Goal: Task Accomplishment & Management: Use online tool/utility

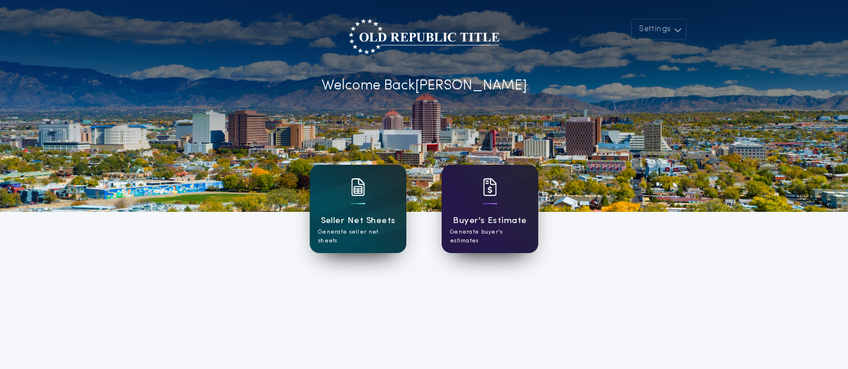
click at [481, 205] on div "Buyer's Estimate Generate buyer's estimates" at bounding box center [490, 209] width 97 height 88
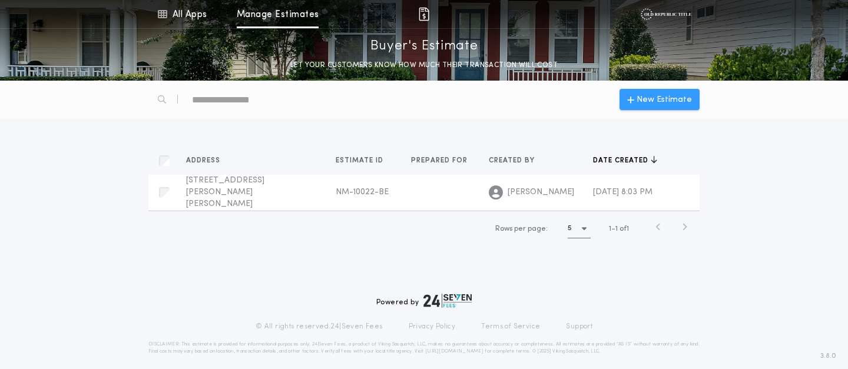
click at [642, 97] on span "New Estimate" at bounding box center [663, 100] width 55 height 12
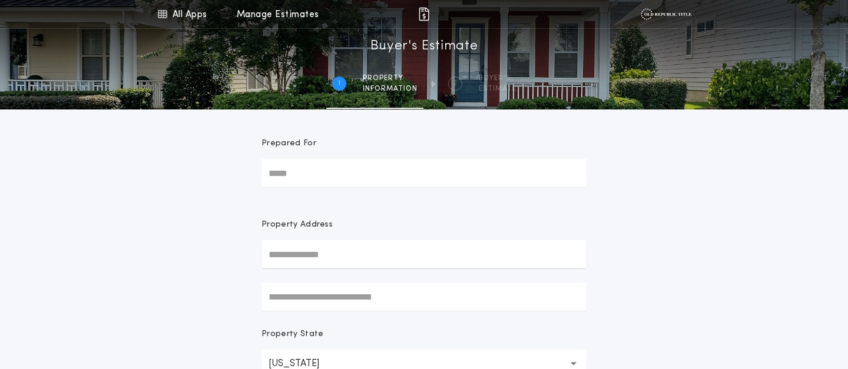
click at [370, 181] on input "Prepared For" at bounding box center [423, 173] width 325 height 28
type input "*"
click at [298, 246] on input "text" at bounding box center [423, 254] width 325 height 28
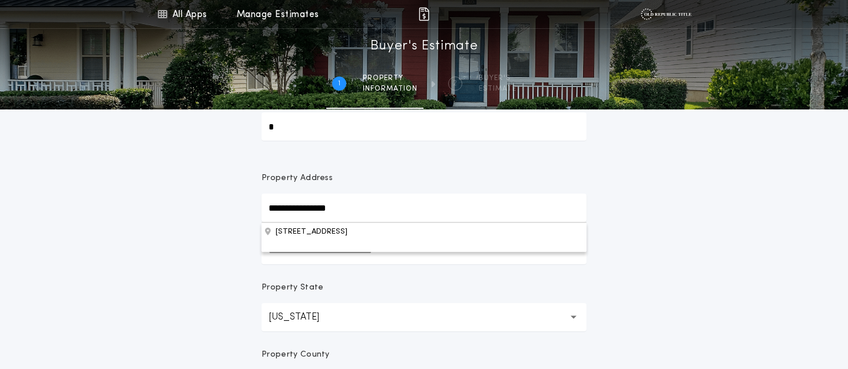
scroll to position [55, 0]
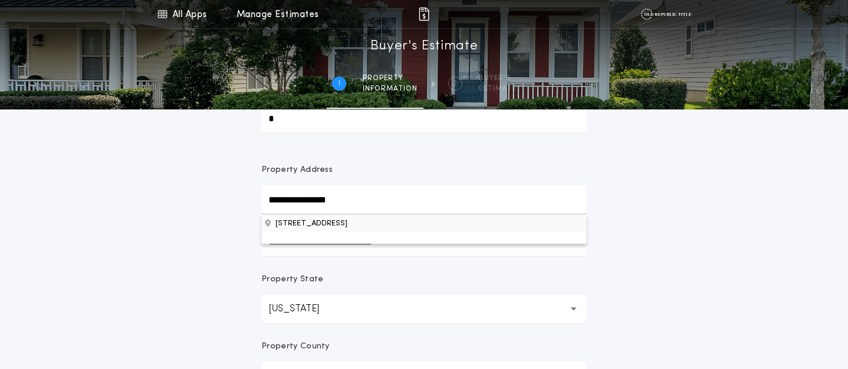
click at [343, 226] on button "[STREET_ADDRESS]" at bounding box center [423, 223] width 325 height 18
type input "**********"
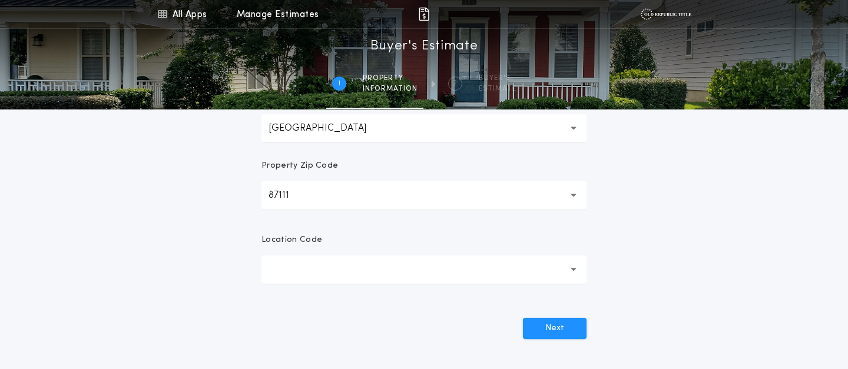
scroll to position [376, 0]
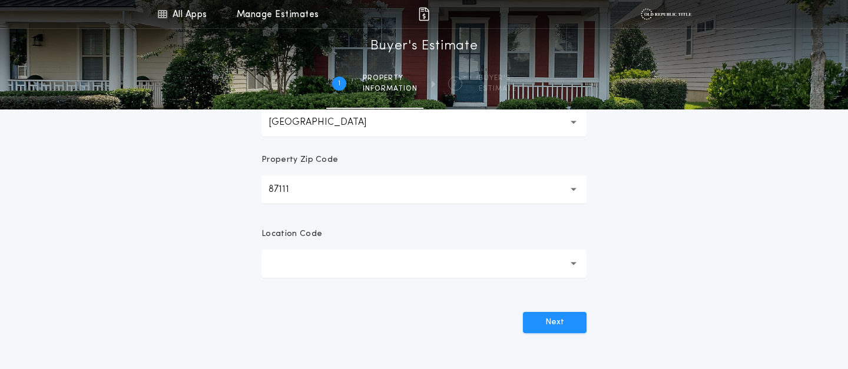
click at [317, 266] on button "button" at bounding box center [423, 264] width 325 height 28
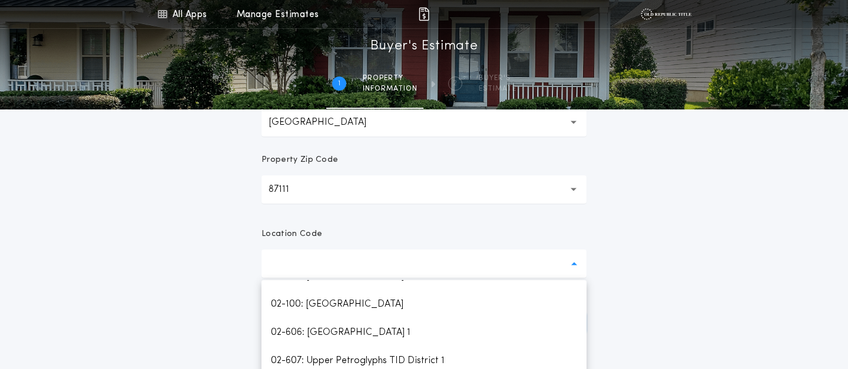
scroll to position [1295, 0]
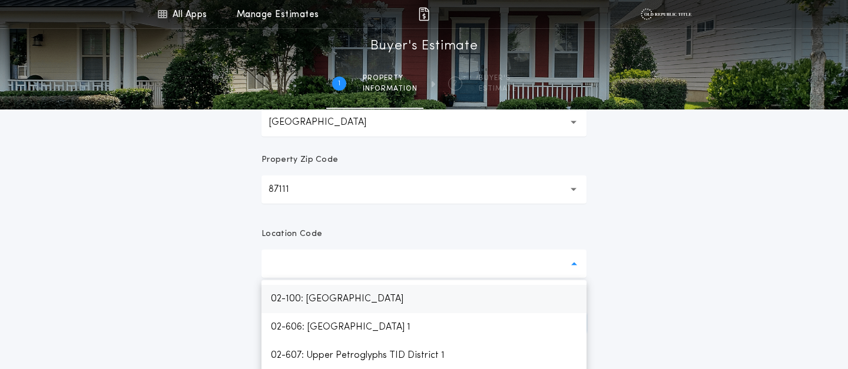
click at [321, 301] on p "02-100: [GEOGRAPHIC_DATA]" at bounding box center [423, 299] width 325 height 28
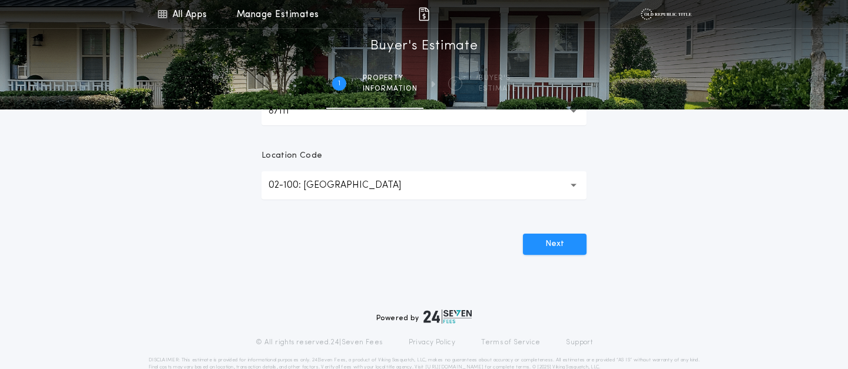
scroll to position [479, 0]
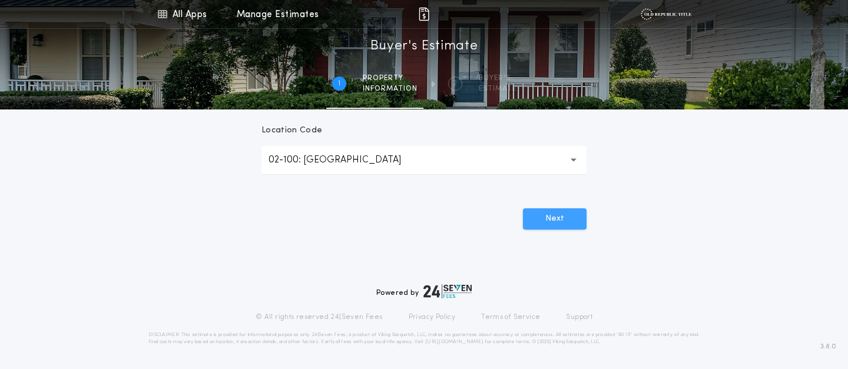
click at [553, 217] on button "Next" at bounding box center [555, 218] width 64 height 21
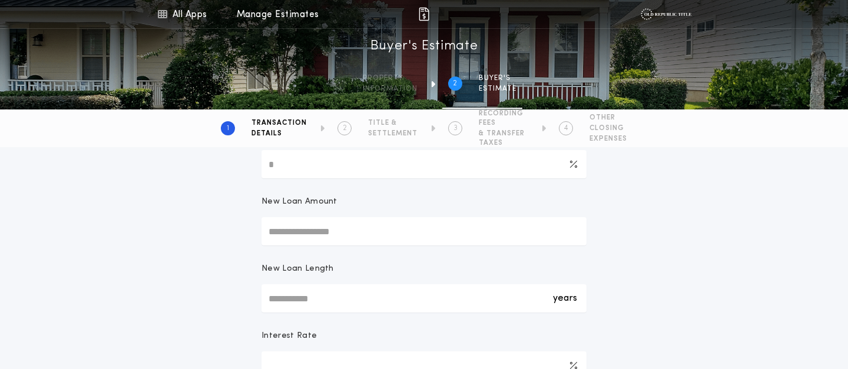
scroll to position [0, 0]
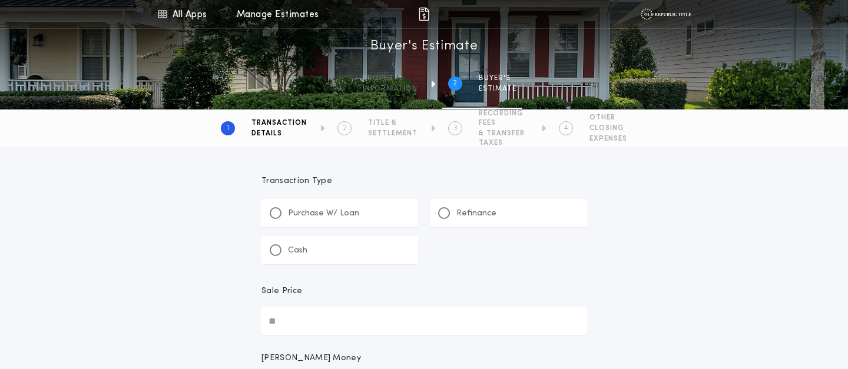
click at [294, 251] on p "Cash" at bounding box center [297, 251] width 19 height 12
click at [296, 315] on input "Sale Price" at bounding box center [423, 321] width 325 height 28
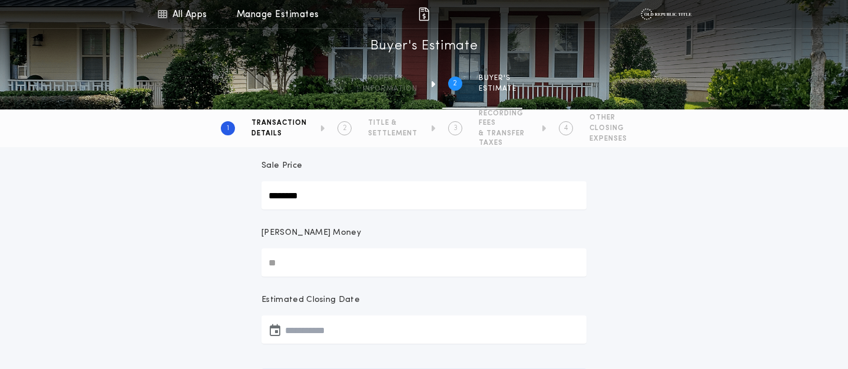
scroll to position [127, 0]
type input "********"
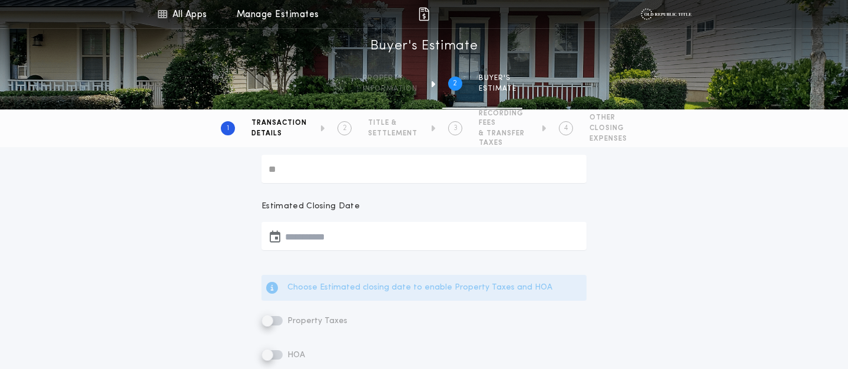
scroll to position [222, 0]
click at [329, 221] on button "button" at bounding box center [423, 233] width 325 height 28
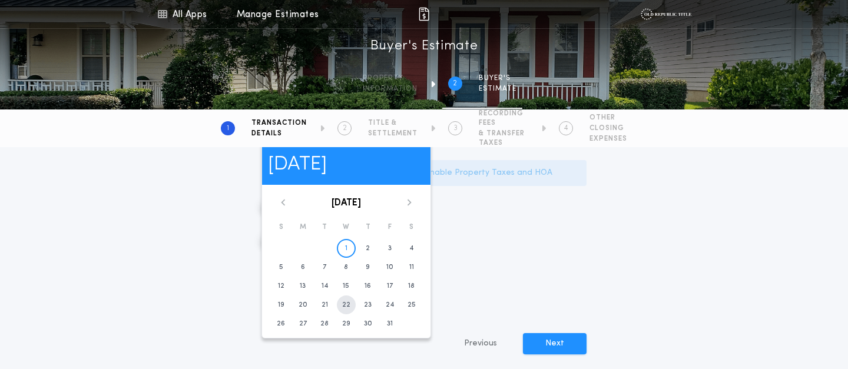
scroll to position [336, 0]
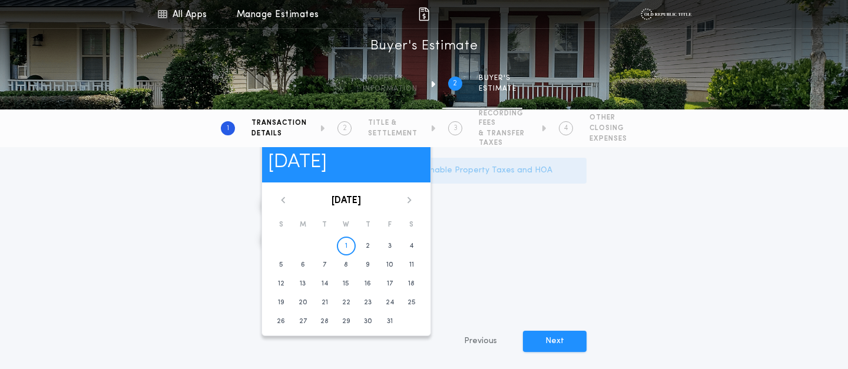
click at [406, 193] on div "2025 Wed, Oct [DATE] S M T W T F S 1 2 3 4 5 6 7 8 9 10 11 12 13 14 15 16 17 18…" at bounding box center [346, 232] width 170 height 207
click at [406, 198] on icon at bounding box center [409, 200] width 7 height 7
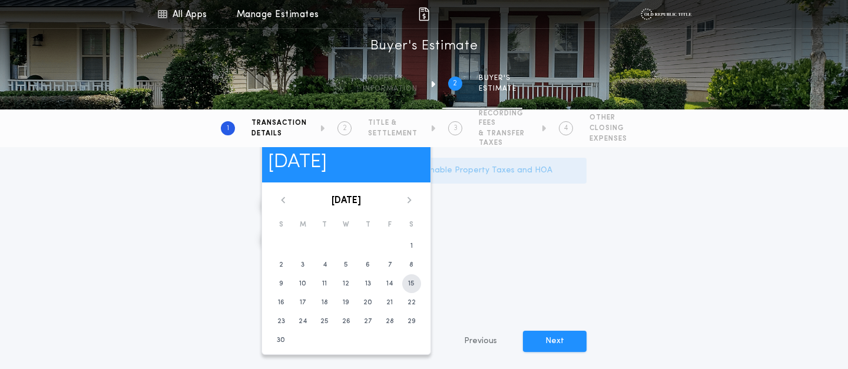
click at [411, 278] on button "15" at bounding box center [411, 283] width 19 height 19
type input "**********"
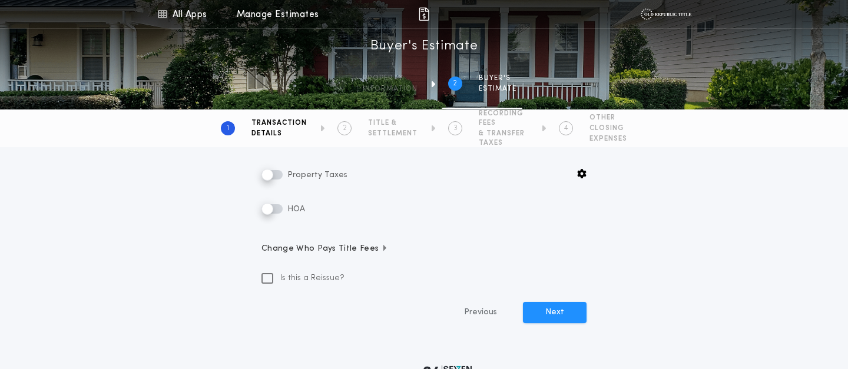
scroll to position [328, 0]
click at [356, 244] on span "Change Who Pays Title Fees" at bounding box center [324, 247] width 127 height 12
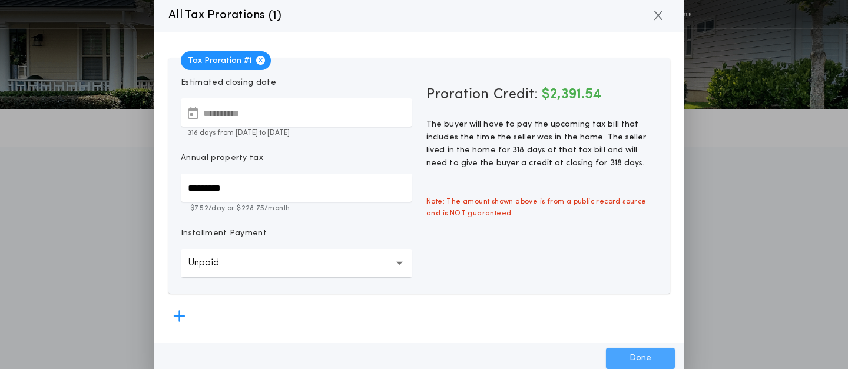
click at [633, 348] on button "Done" at bounding box center [640, 358] width 69 height 21
type input "*****"
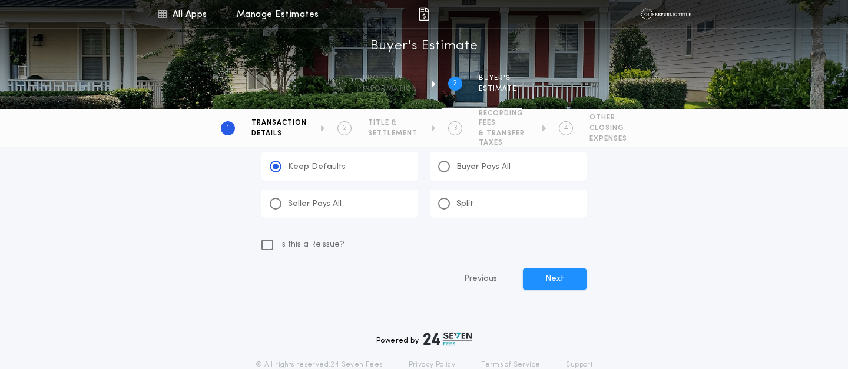
scroll to position [772, 0]
click at [567, 285] on button "Next" at bounding box center [555, 277] width 64 height 21
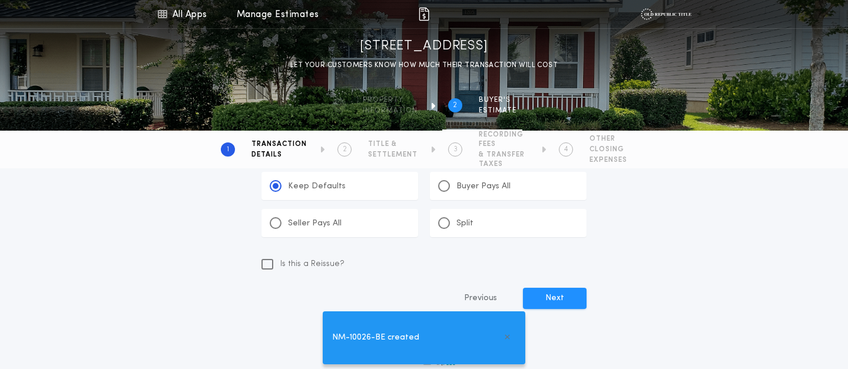
type input "**"
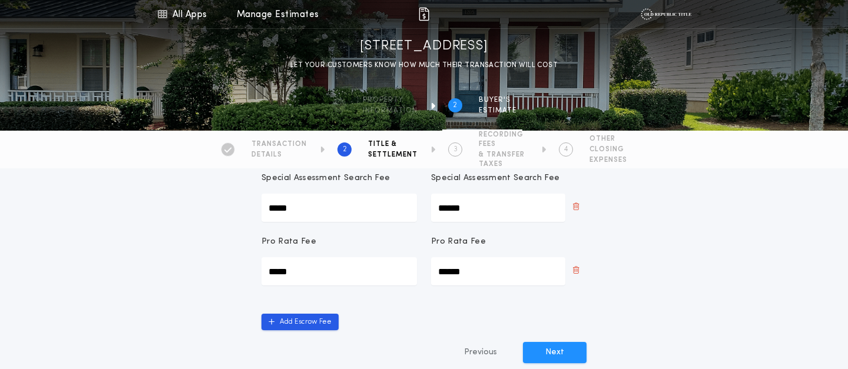
scroll to position [251, 0]
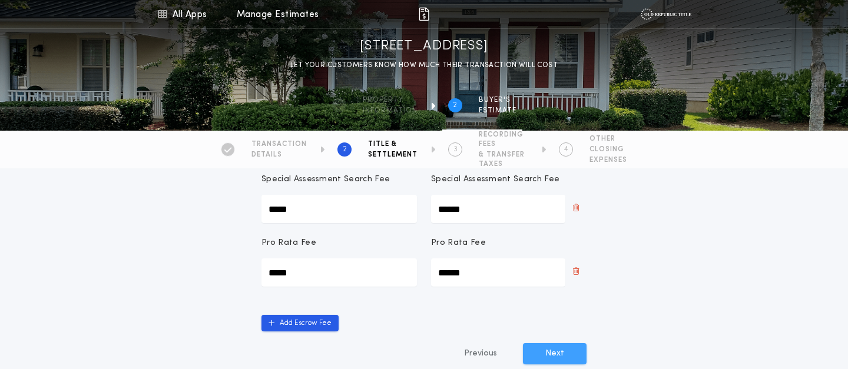
click at [551, 347] on button "Next" at bounding box center [555, 353] width 64 height 21
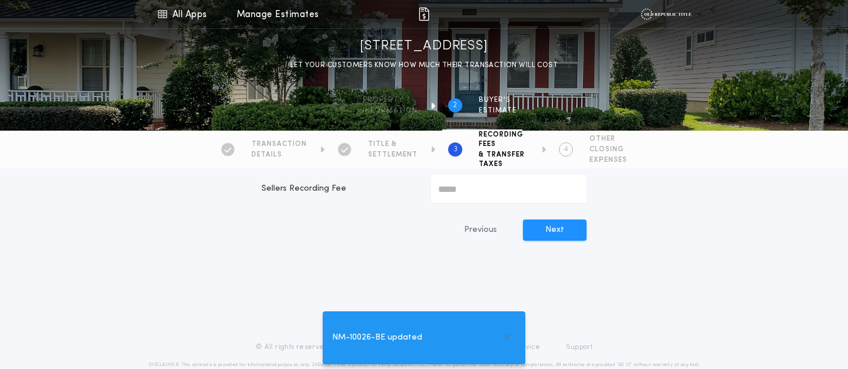
scroll to position [86, 0]
click at [558, 224] on button "Next" at bounding box center [555, 229] width 64 height 21
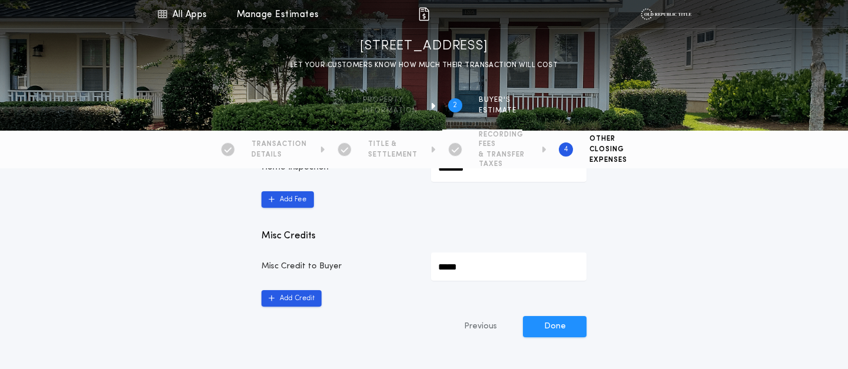
scroll to position [353, 0]
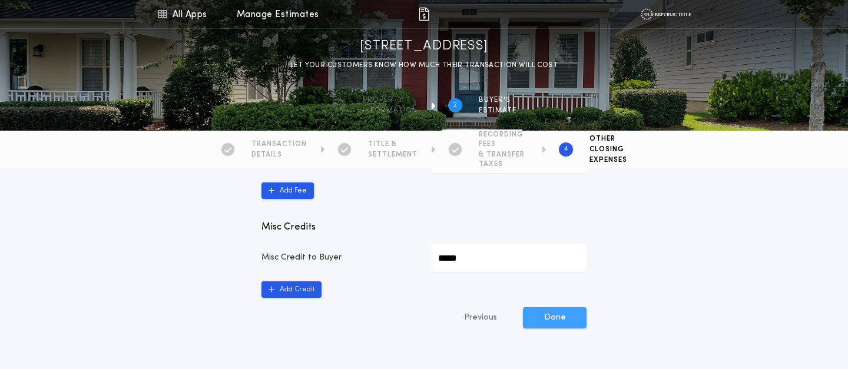
click at [555, 316] on button "Done" at bounding box center [555, 317] width 64 height 21
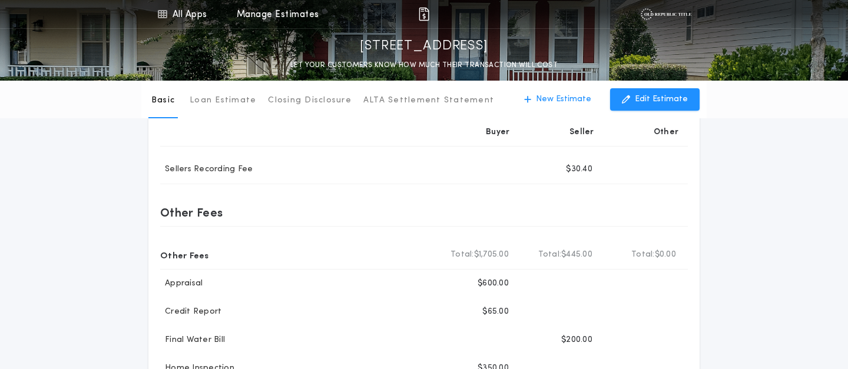
scroll to position [397, 0]
